Goal: Check status: Check status

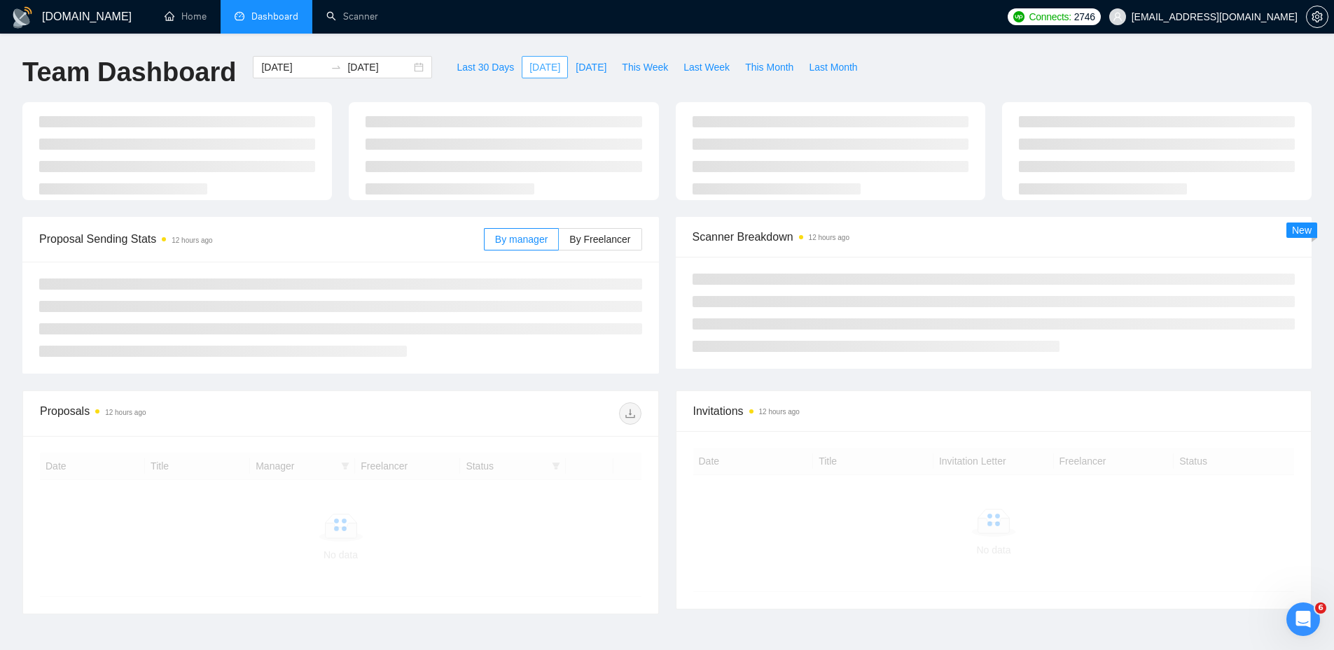
click at [529, 68] on span "[DATE]" at bounding box center [544, 67] width 31 height 15
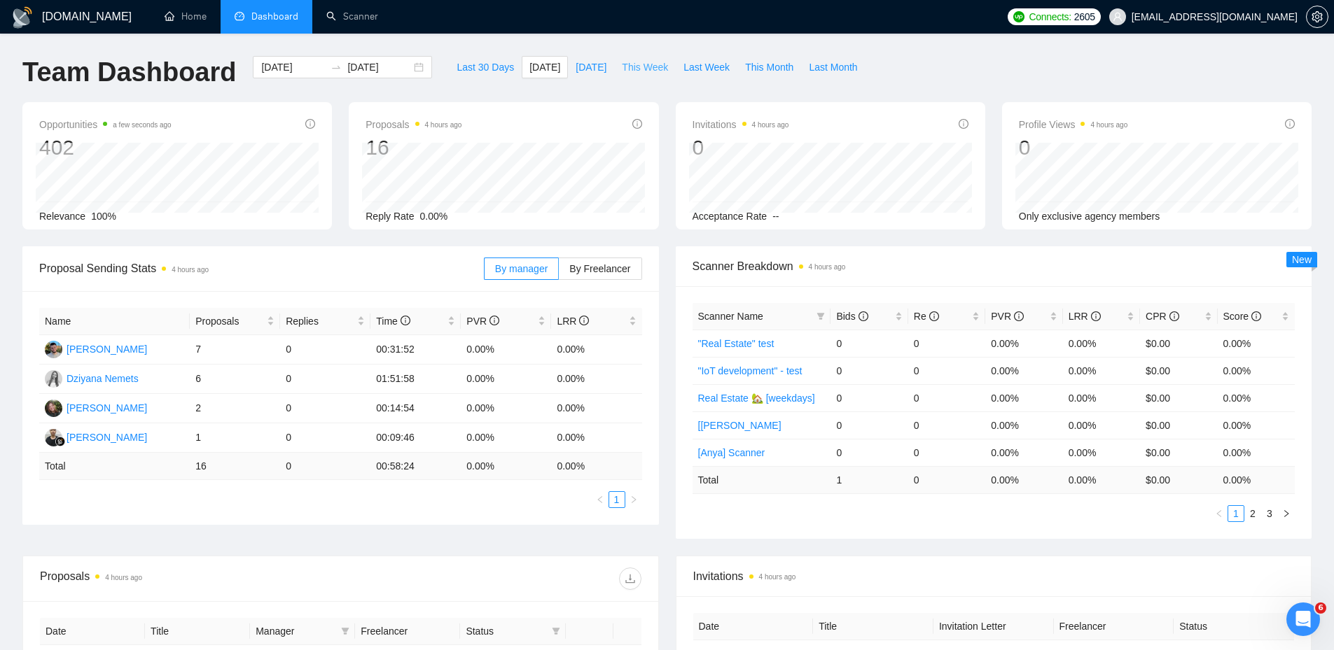
click at [639, 68] on span "This Week" at bounding box center [645, 67] width 46 height 15
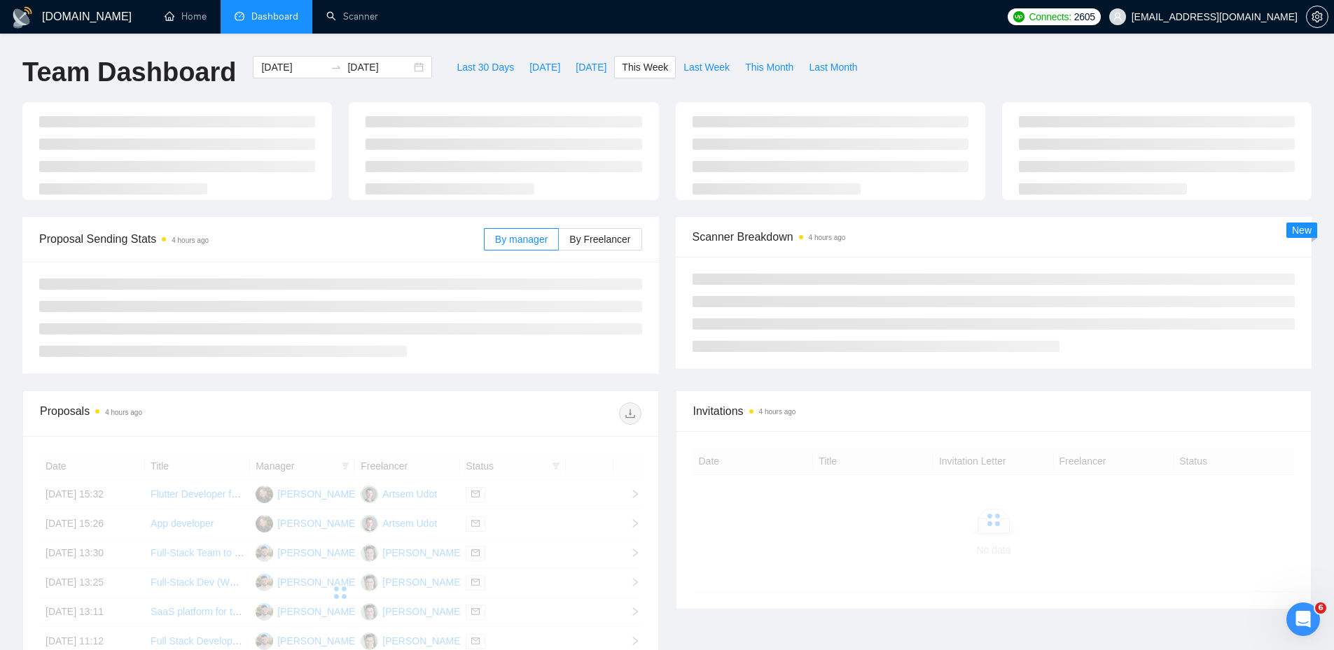
type input "[DATE]"
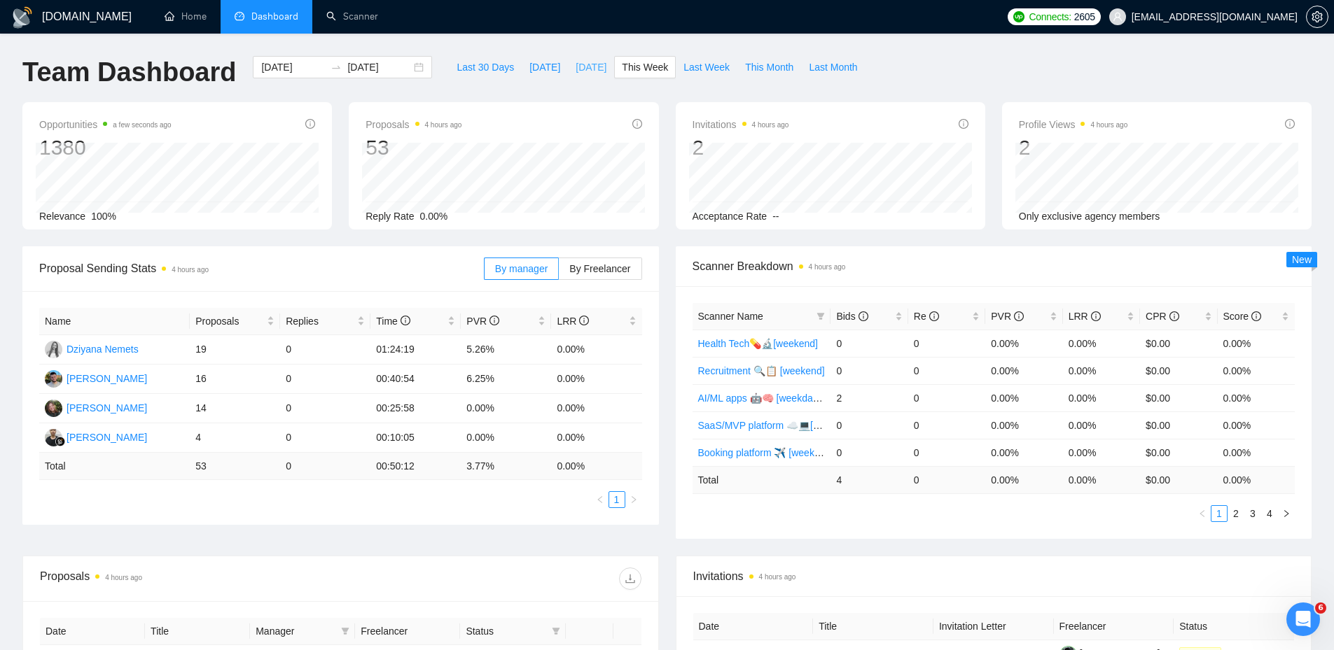
drag, startPoint x: 538, startPoint y: 84, endPoint x: 559, endPoint y: 68, distance: 26.5
click at [576, 68] on span "[DATE]" at bounding box center [591, 67] width 31 height 15
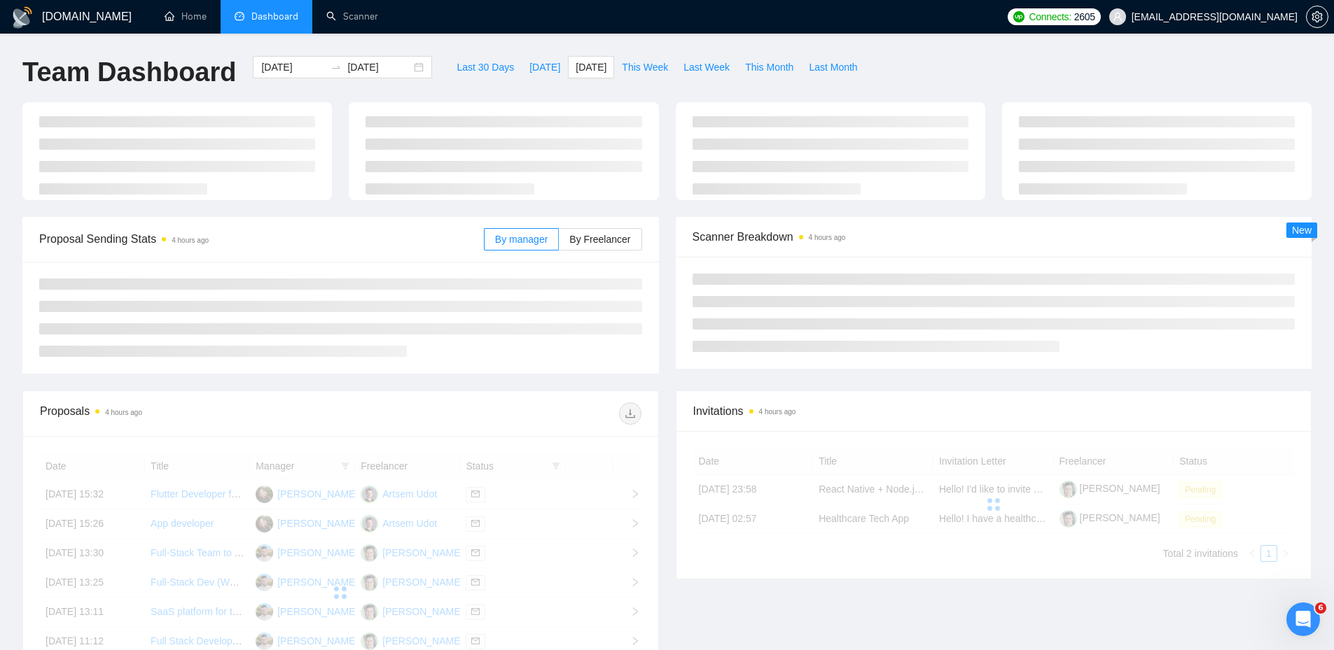
type input "[DATE]"
click at [529, 71] on span "[DATE]" at bounding box center [544, 67] width 31 height 15
type input "[DATE]"
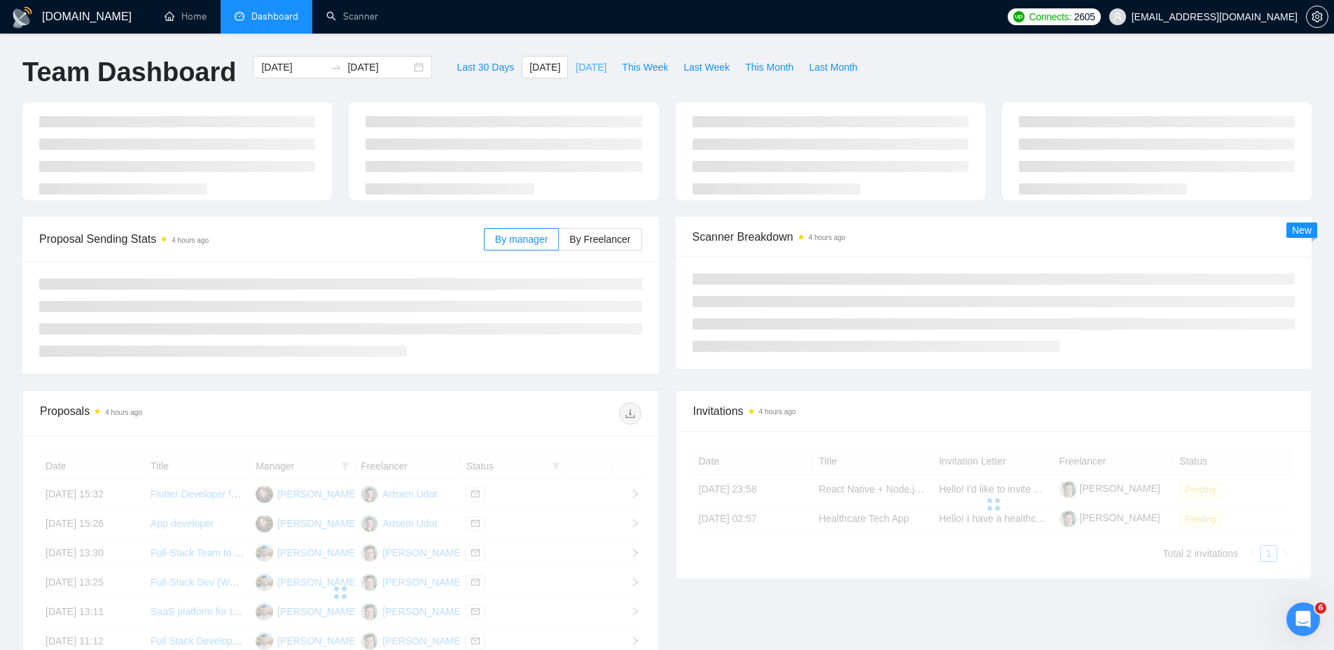
click at [576, 71] on span "[DATE]" at bounding box center [591, 67] width 31 height 15
type input "[DATE]"
click at [532, 66] on span "[DATE]" at bounding box center [544, 67] width 31 height 15
type input "[DATE]"
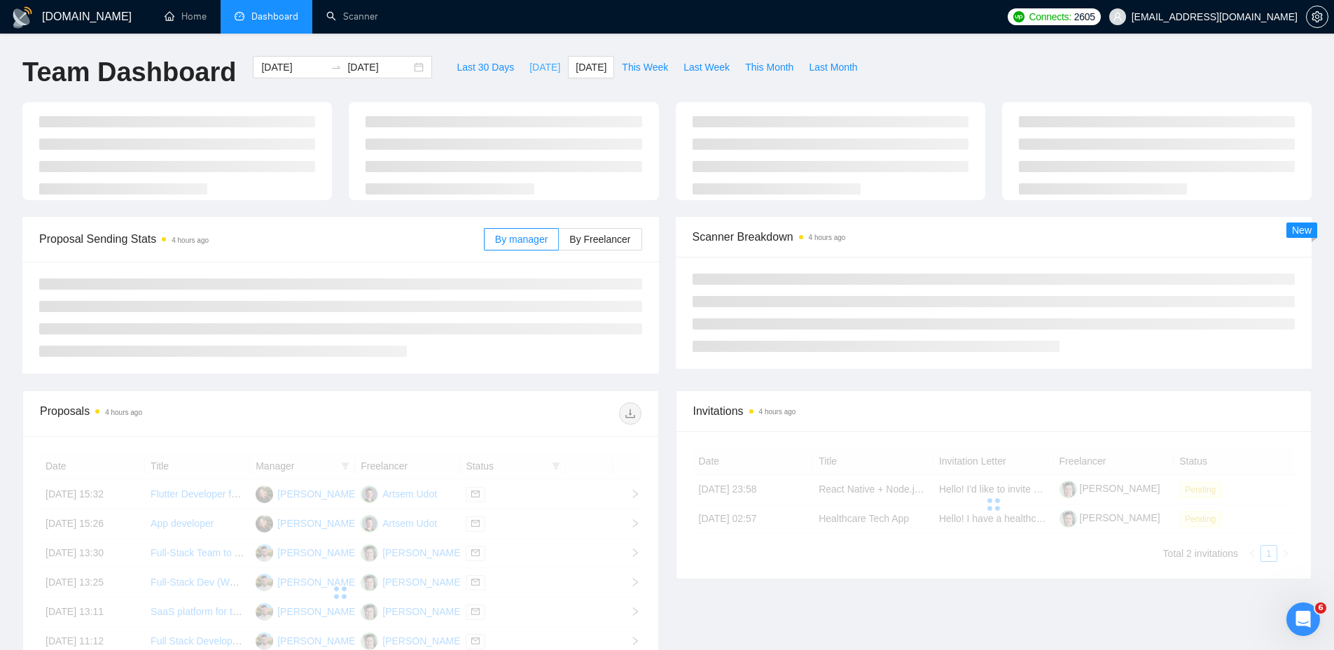
type input "[DATE]"
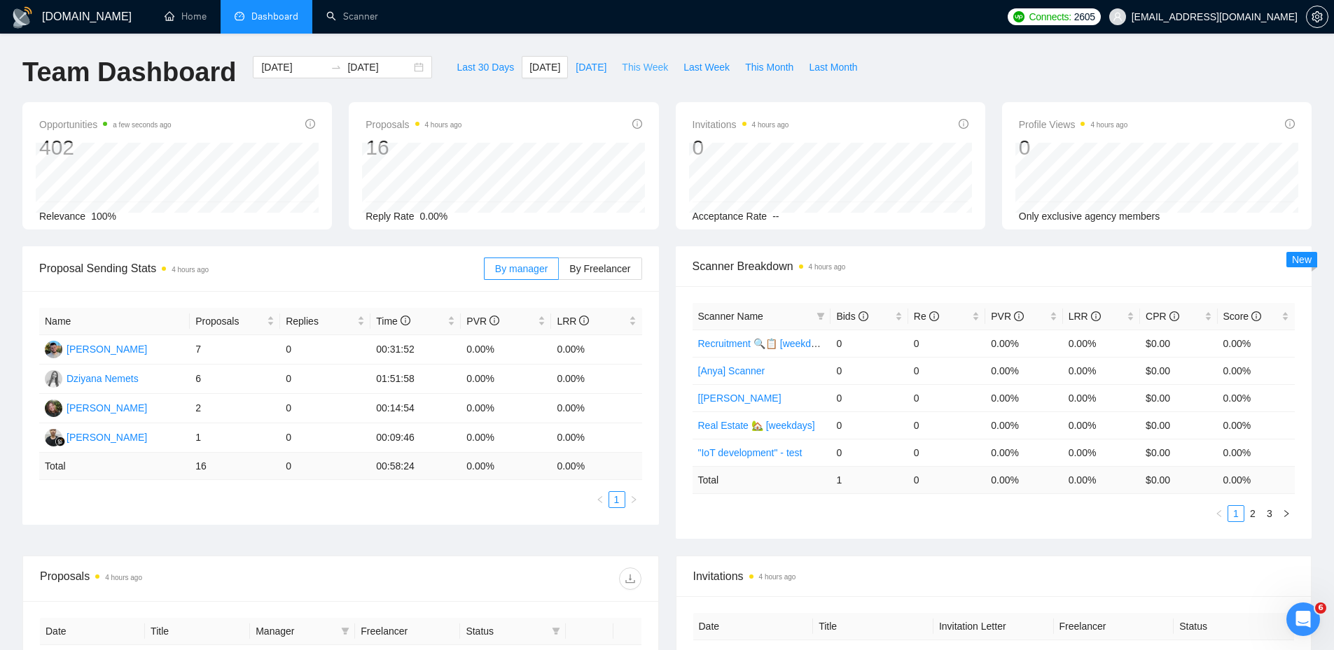
click at [629, 67] on span "This Week" at bounding box center [645, 67] width 46 height 15
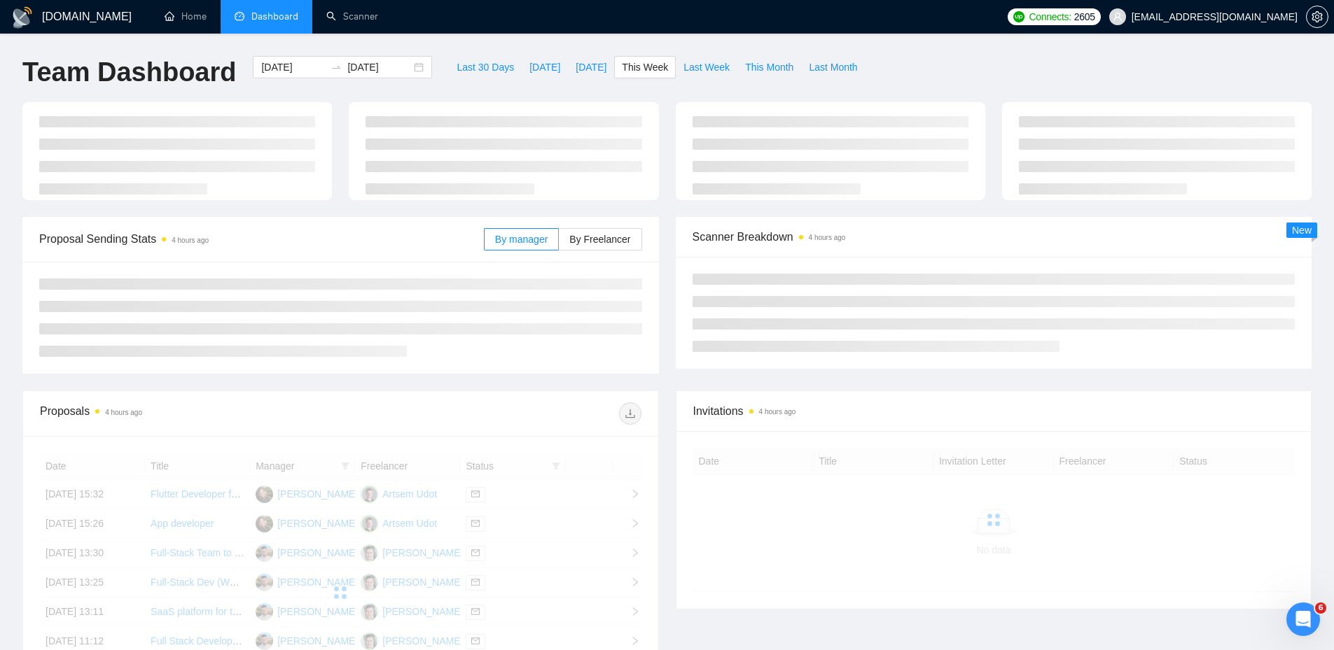
type input "[DATE]"
